Goal: Complete application form

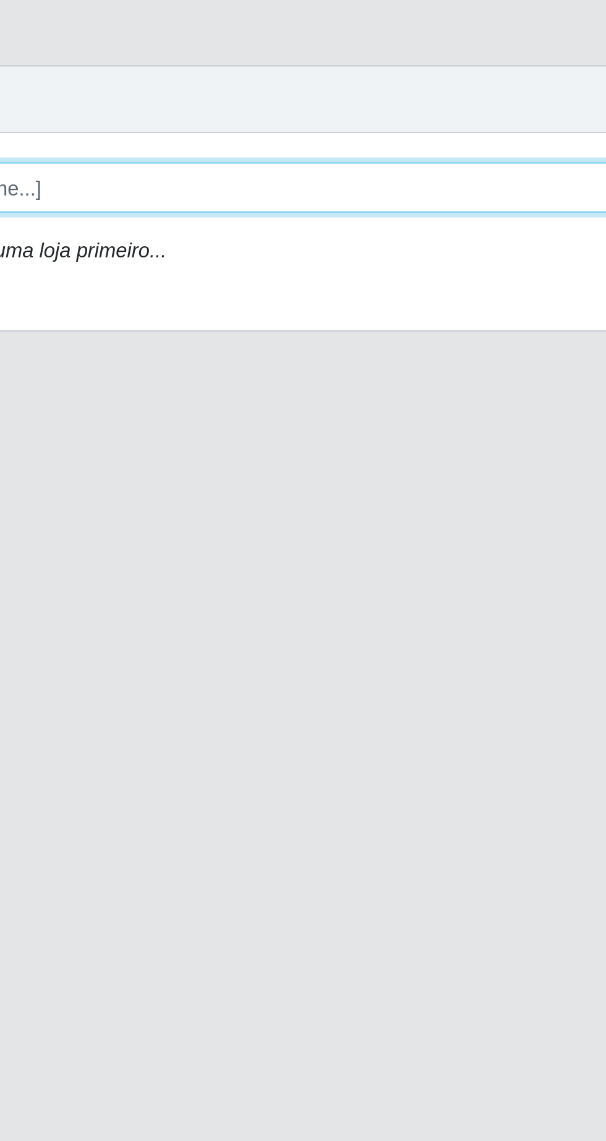
click at [329, 116] on select "[Selecione...] Extrabom - Loja 05 [GEOGRAPHIC_DATA]" at bounding box center [373, 117] width 403 height 22
select select "494"
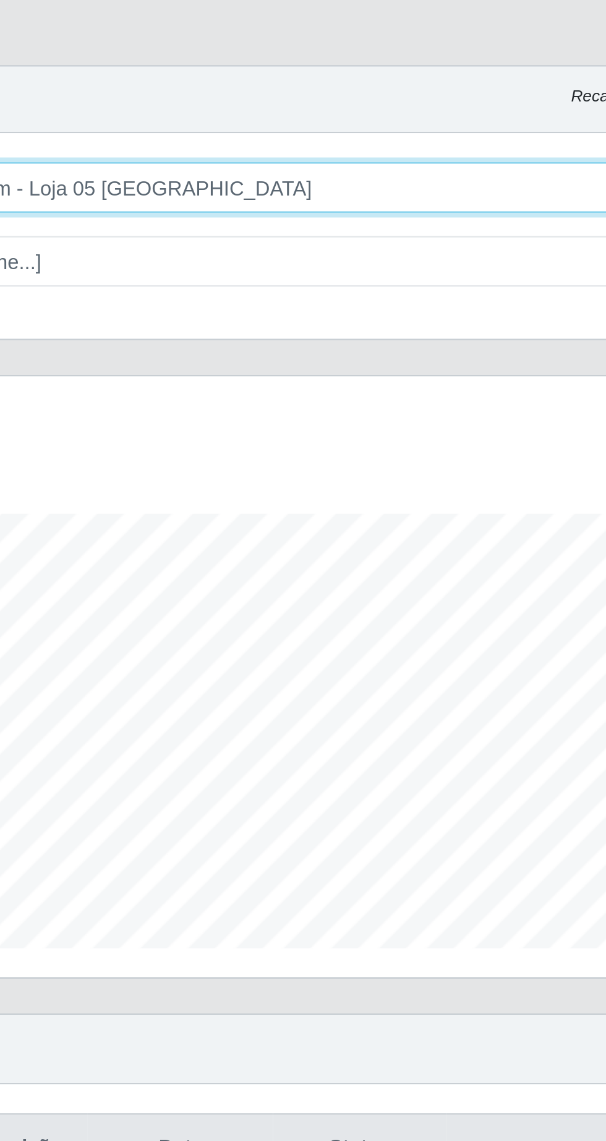
scroll to position [257, 568]
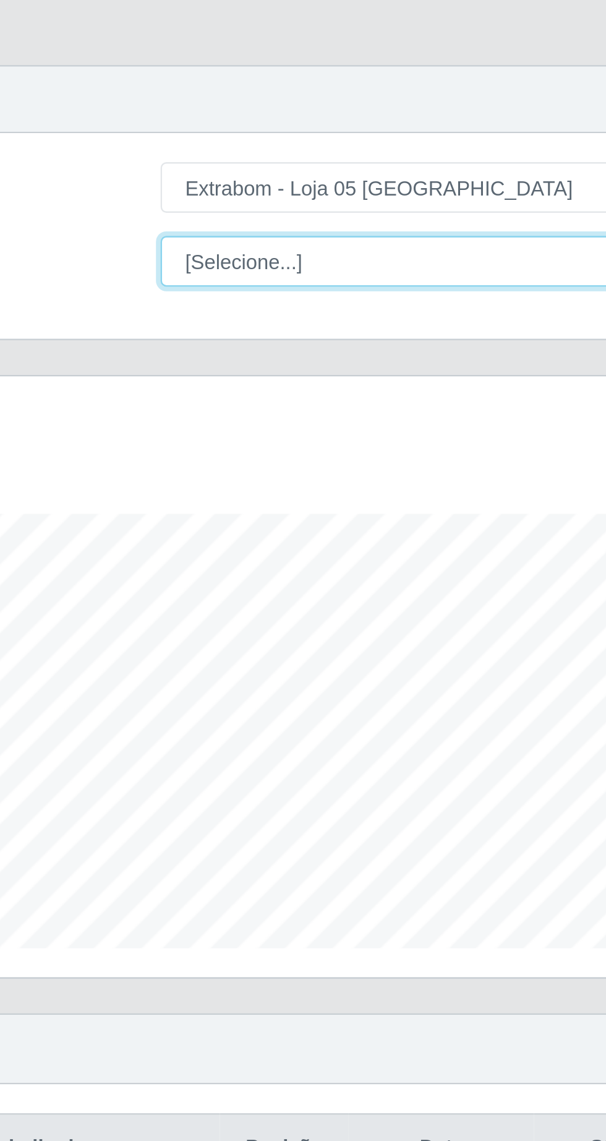
click at [249, 149] on select "[Selecione...] Repositor Repositor + Repositor ++" at bounding box center [373, 149] width 403 height 22
click at [260, 150] on select "[Selecione...] Repositor Repositor + Repositor ++" at bounding box center [373, 149] width 403 height 22
select select "[Selecione...]"
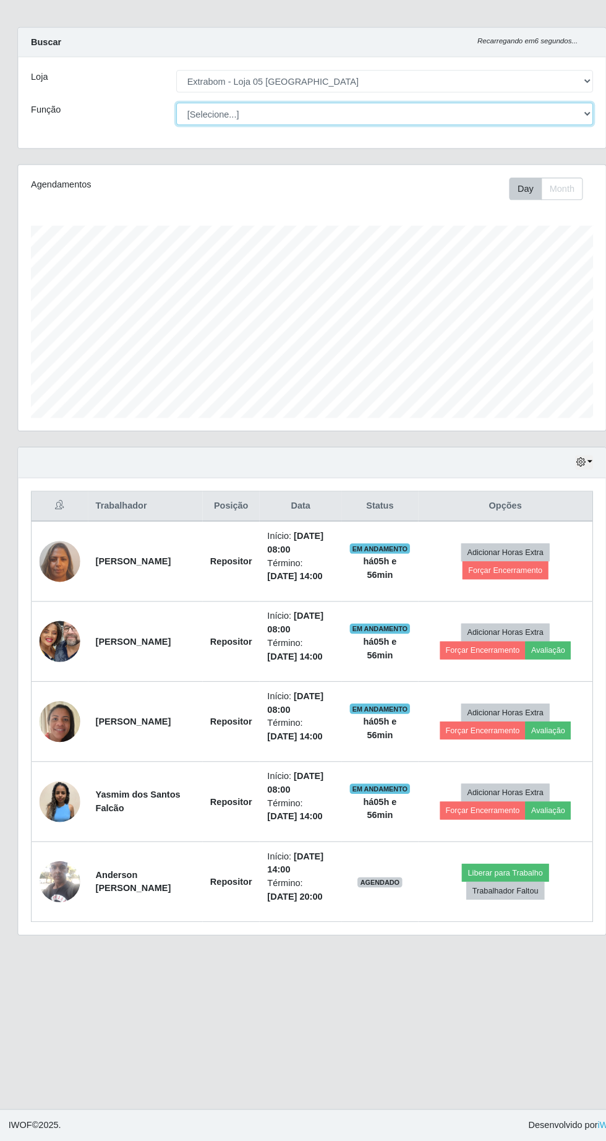
scroll to position [0, 0]
